Goal: Check status: Check status

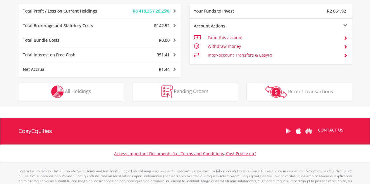
scroll to position [313, 0]
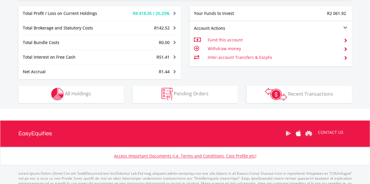
click at [104, 89] on button "Holdings All Holdings" at bounding box center [70, 95] width 105 height 18
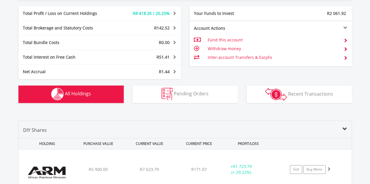
scroll to position [433, 0]
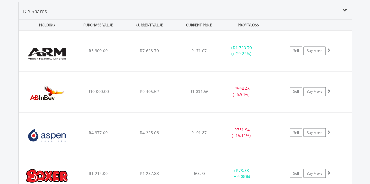
click at [104, 89] on div "Here are the ins and outs of your account Check out how all of your investments…" at bounding box center [184, 140] width 333 height 876
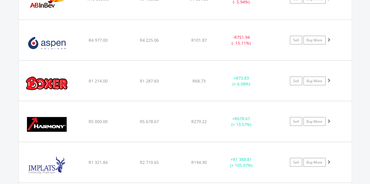
scroll to position [522, 0]
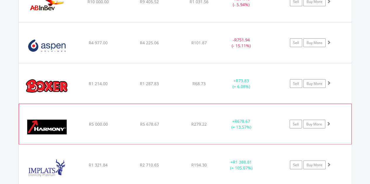
click at [329, 122] on span at bounding box center [328, 124] width 4 height 4
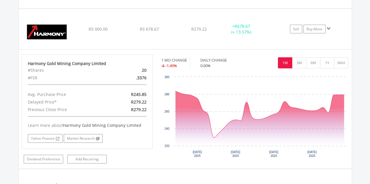
scroll to position [615, 0]
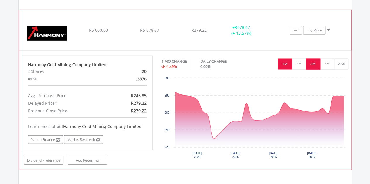
click at [311, 65] on button "6M" at bounding box center [313, 64] width 14 height 11
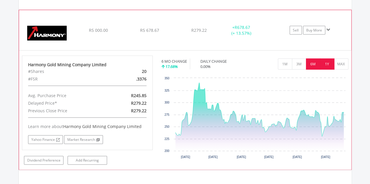
click at [326, 62] on button "1Y" at bounding box center [327, 64] width 14 height 11
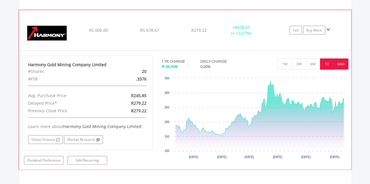
click at [341, 64] on button "MAX" at bounding box center [341, 64] width 14 height 11
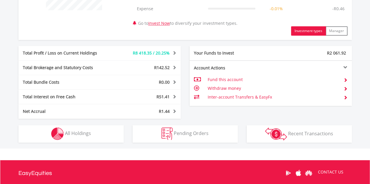
scroll to position [279, 0]
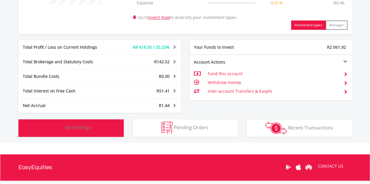
click at [103, 126] on button "Holdings All Holdings" at bounding box center [70, 129] width 105 height 18
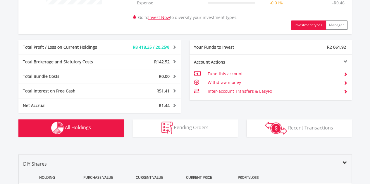
scroll to position [433, 0]
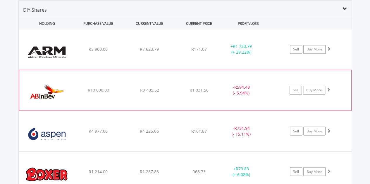
click at [329, 89] on span at bounding box center [328, 90] width 4 height 4
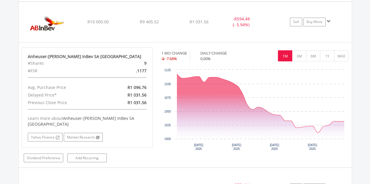
scroll to position [500, 0]
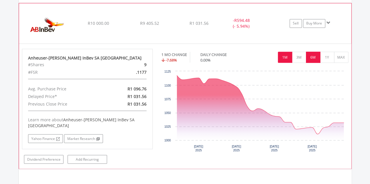
click at [314, 58] on button "6M" at bounding box center [313, 57] width 14 height 11
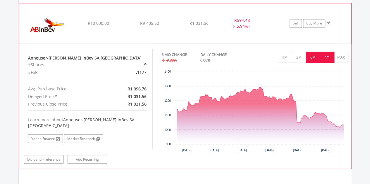
click at [326, 59] on button "1Y" at bounding box center [327, 57] width 14 height 11
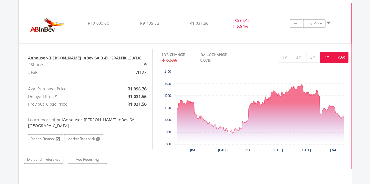
click at [338, 59] on button "MAX" at bounding box center [341, 57] width 14 height 11
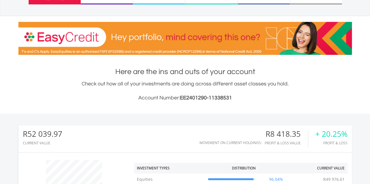
scroll to position [56, 111]
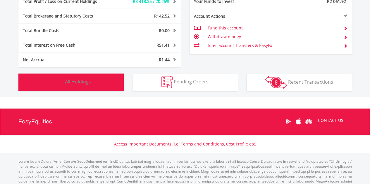
click at [94, 80] on button "Holdings All Holdings" at bounding box center [70, 83] width 105 height 18
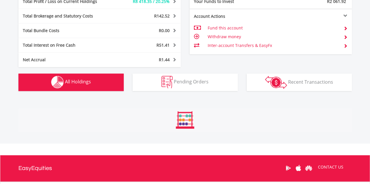
click at [94, 80] on button "Holdings All Holdings" at bounding box center [70, 83] width 105 height 18
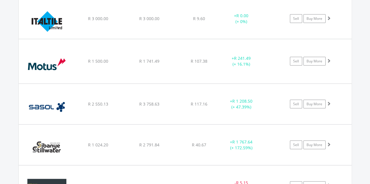
scroll to position [689, 0]
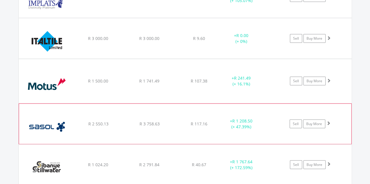
click at [328, 122] on span at bounding box center [328, 123] width 4 height 4
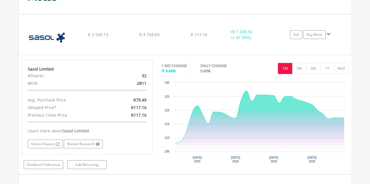
scroll to position [788, 0]
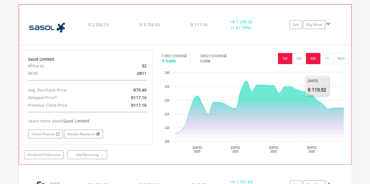
click at [315, 59] on button "6M" at bounding box center [313, 58] width 14 height 11
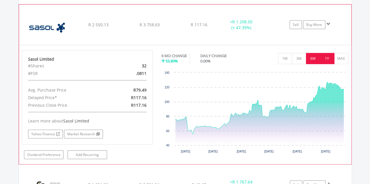
click at [328, 58] on button "1Y" at bounding box center [327, 58] width 14 height 11
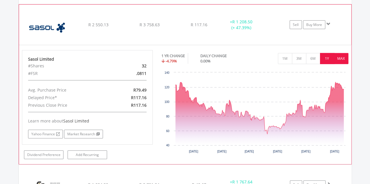
click at [341, 55] on button "MAX" at bounding box center [341, 58] width 14 height 11
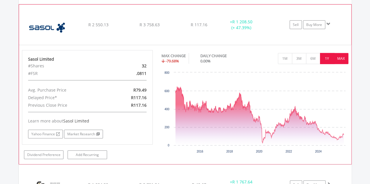
click at [330, 56] on button "1Y" at bounding box center [327, 58] width 14 height 11
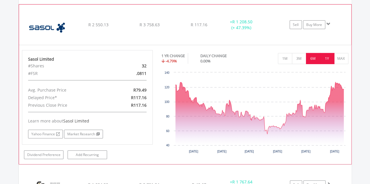
click at [315, 56] on button "6M" at bounding box center [313, 58] width 14 height 11
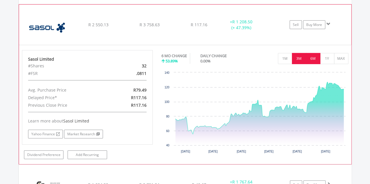
click at [301, 56] on button "3M" at bounding box center [299, 58] width 14 height 11
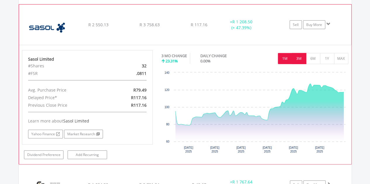
click at [284, 56] on button "1M" at bounding box center [285, 58] width 14 height 11
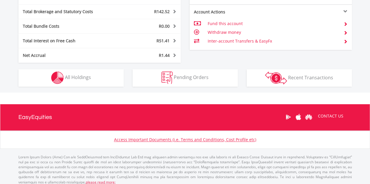
scroll to position [56, 111]
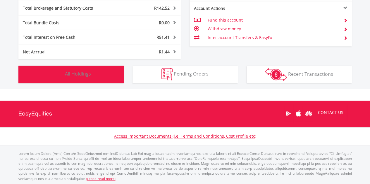
click at [92, 72] on button "Holdings All Holdings" at bounding box center [70, 75] width 105 height 18
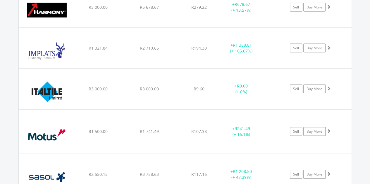
scroll to position [643, 0]
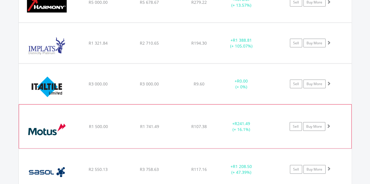
click at [328, 124] on span at bounding box center [328, 126] width 4 height 4
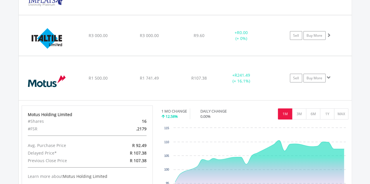
scroll to position [689, 0]
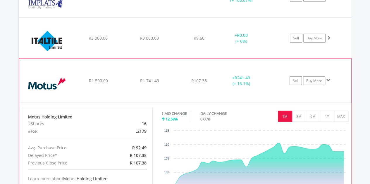
click at [328, 79] on span at bounding box center [328, 80] width 4 height 4
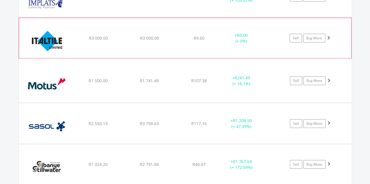
click at [328, 36] on span at bounding box center [328, 38] width 4 height 4
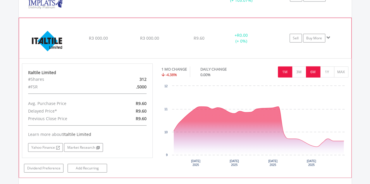
click at [312, 69] on button "6M" at bounding box center [313, 72] width 14 height 11
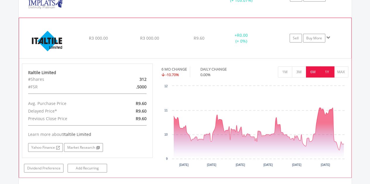
drag, startPoint x: 312, startPoint y: 69, endPoint x: 327, endPoint y: 72, distance: 15.5
click at [327, 72] on div "1M 3M 6M 1Y MAX" at bounding box center [313, 72] width 70 height 11
click at [327, 72] on button "1Y" at bounding box center [327, 72] width 14 height 11
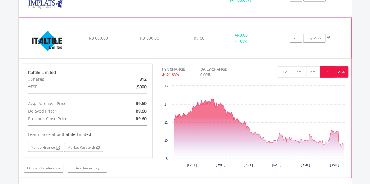
click at [341, 72] on button "MAX" at bounding box center [341, 72] width 14 height 11
